Goal: Task Accomplishment & Management: Use online tool/utility

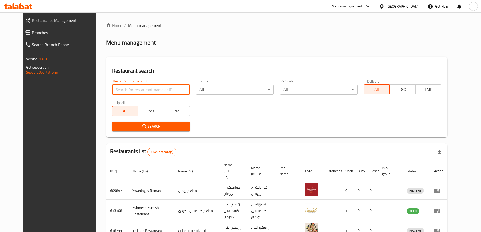
drag, startPoint x: 163, startPoint y: 90, endPoint x: 158, endPoint y: 91, distance: 5.2
click at [162, 90] on input "search" at bounding box center [151, 90] width 78 height 10
paste input "[PERSON_NAME]"
type input "[PERSON_NAME]"
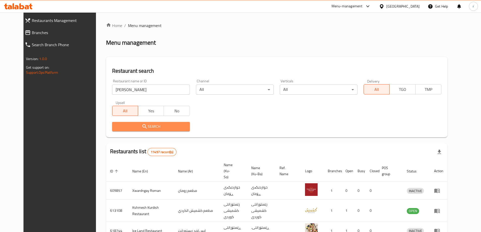
click at [116, 123] on button "Search" at bounding box center [151, 126] width 78 height 9
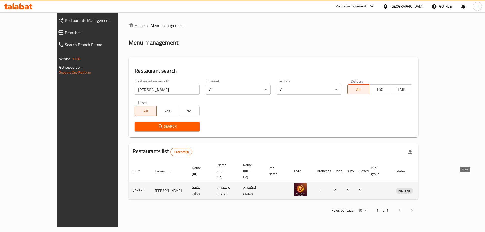
click at [429, 188] on icon "enhanced table" at bounding box center [426, 191] width 6 height 6
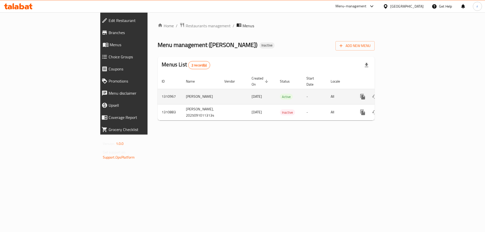
click at [401, 94] on icon "enhanced table" at bounding box center [399, 96] width 5 height 5
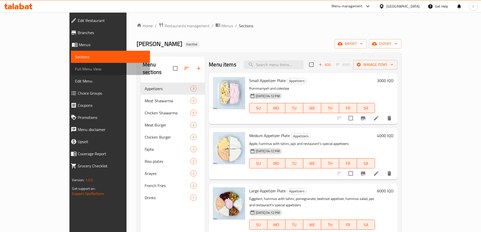
click at [75, 69] on span "Full Menu View" at bounding box center [110, 69] width 71 height 6
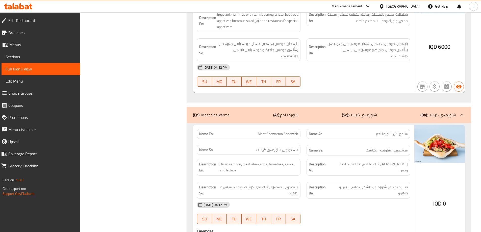
scroll to position [336, 0]
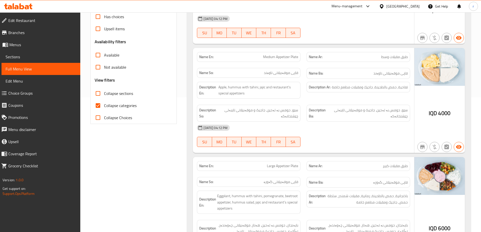
click at [119, 105] on span "Collapse categories" at bounding box center [120, 105] width 33 height 6
click at [104, 105] on input "Collapse categories" at bounding box center [98, 105] width 12 height 12
checkbox input "false"
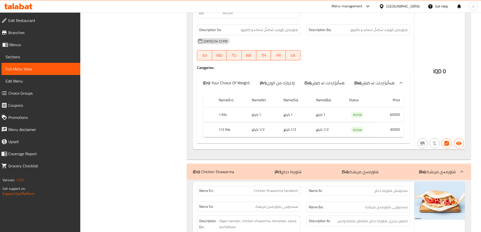
scroll to position [1120, 0]
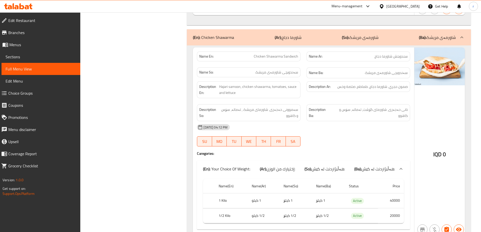
click at [23, 30] on span "Branches" at bounding box center [42, 33] width 68 height 6
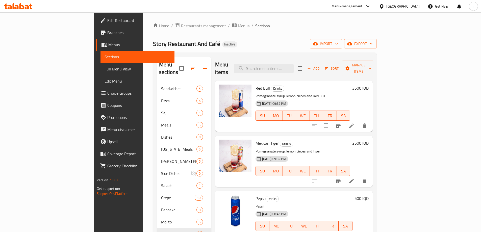
scroll to position [34, 0]
